Goal: Task Accomplishment & Management: Use online tool/utility

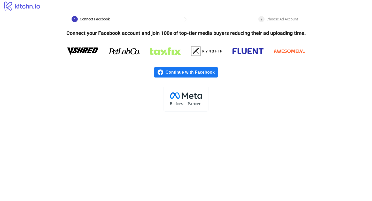
click at [205, 74] on span "Continue with Facebook" at bounding box center [192, 72] width 52 height 10
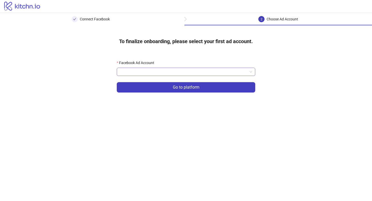
click at [201, 71] on input "Facebook Ad Account" at bounding box center [184, 72] width 128 height 8
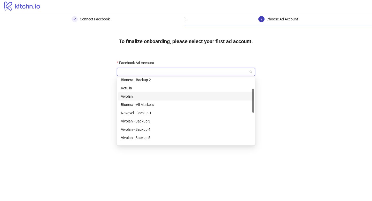
scroll to position [31, 0]
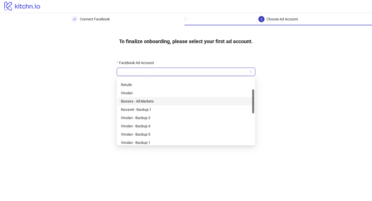
click at [166, 102] on div "Bionera - All Markets" at bounding box center [186, 101] width 130 height 6
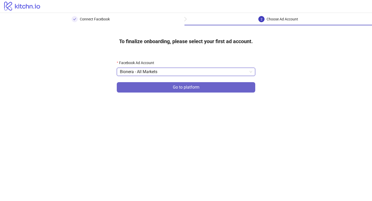
click at [202, 89] on button "Go to platform" at bounding box center [186, 87] width 138 height 10
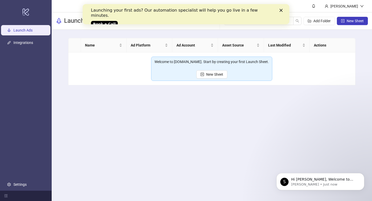
click at [280, 6] on div "Launching your first ads? Our automation specialist will help you go live in a …" at bounding box center [186, 16] width 190 height 21
click at [279, 8] on div "Launching your first ads? Our automation specialist will help you go live in a …" at bounding box center [186, 16] width 190 height 21
